Goal: Transaction & Acquisition: Purchase product/service

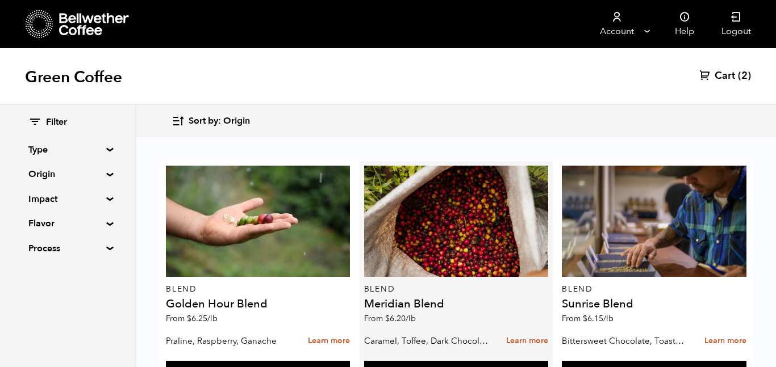
scroll to position [738, 0]
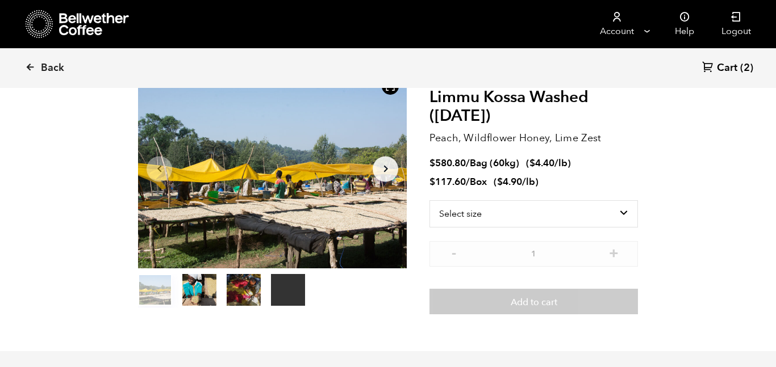
scroll to position [77, 0]
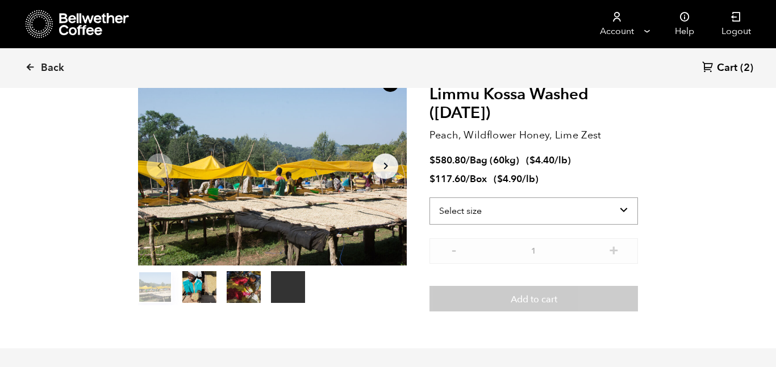
click at [544, 203] on select "Select size Bag (60kg) (132 lbs) Box (24 lbs)" at bounding box center [533, 211] width 208 height 27
select select "box"
click at [429, 198] on select "Select size Bag (60kg) (132 lbs) Box (24 lbs)" at bounding box center [533, 211] width 208 height 27
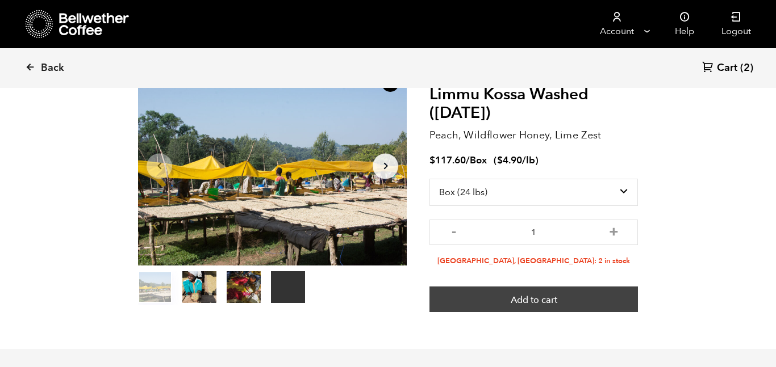
click at [543, 303] on button "Add to cart" at bounding box center [533, 300] width 208 height 26
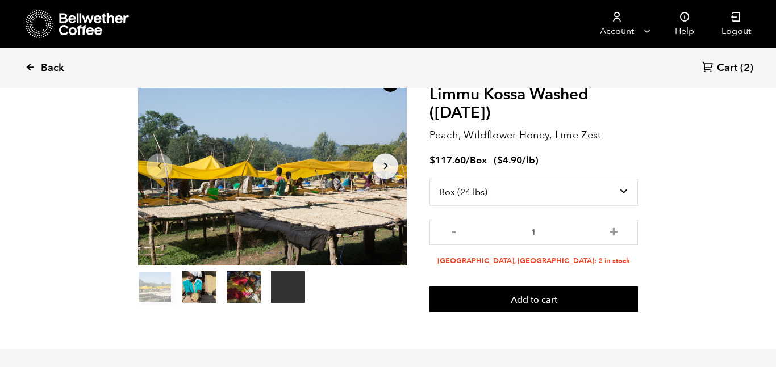
click at [44, 72] on span "Back" at bounding box center [52, 68] width 23 height 14
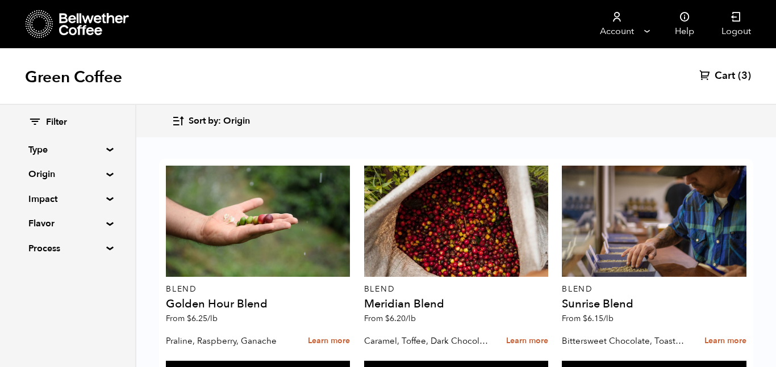
scroll to position [762, 0]
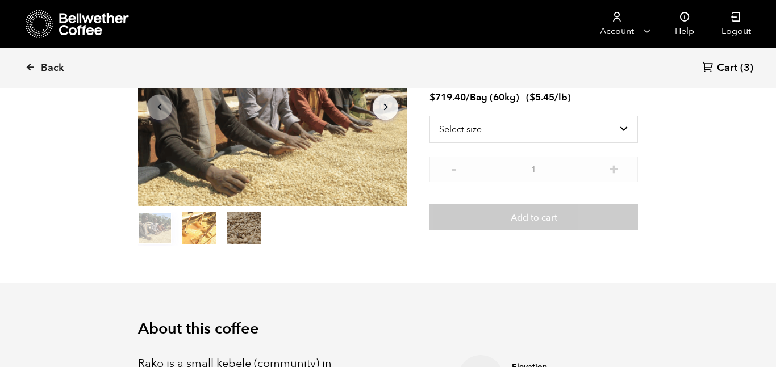
scroll to position [137, 0]
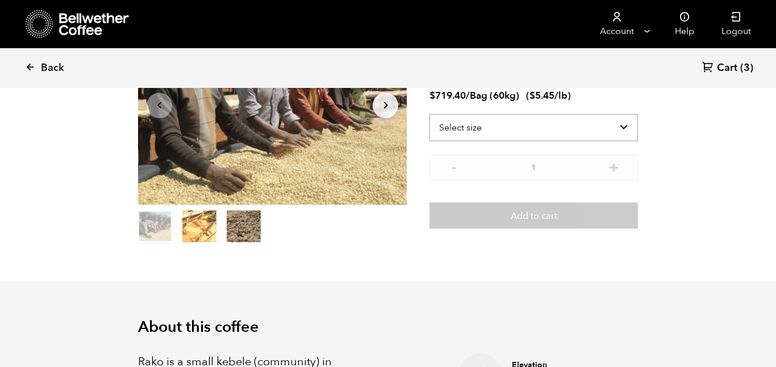
click at [557, 114] on select "Select size Bag (60kg) (132 lbs)" at bounding box center [533, 127] width 208 height 27
select select "bag-3"
click at [429, 114] on select "Select size Bag (60kg) (132 lbs)" at bounding box center [533, 127] width 208 height 27
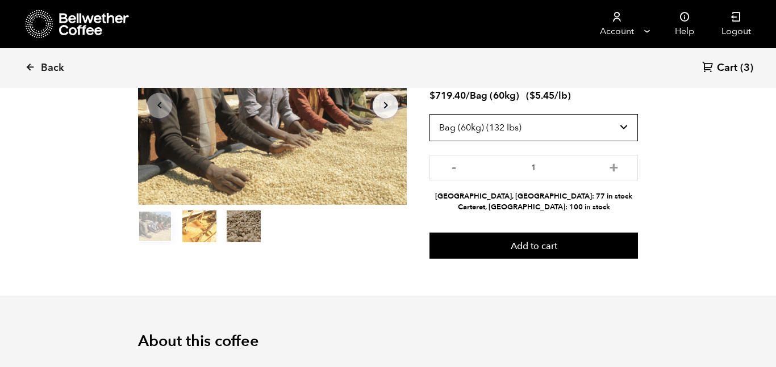
scroll to position [0, 0]
